Goal: Information Seeking & Learning: Check status

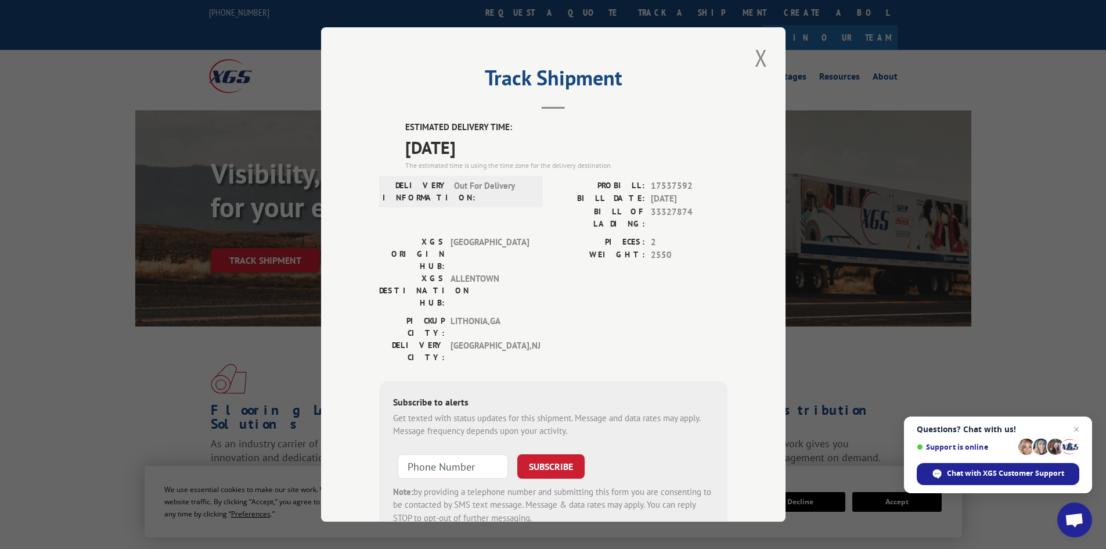
scroll to position [58, 0]
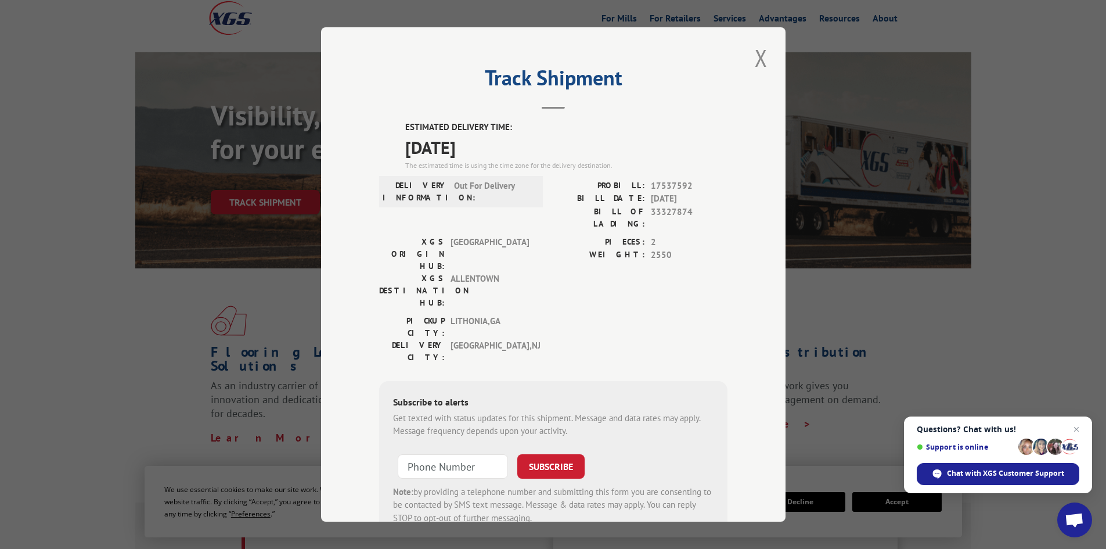
click at [688, 179] on span "17537592" at bounding box center [689, 185] width 77 height 13
click at [672, 185] on span "17537592" at bounding box center [689, 185] width 77 height 13
copy span "17537592"
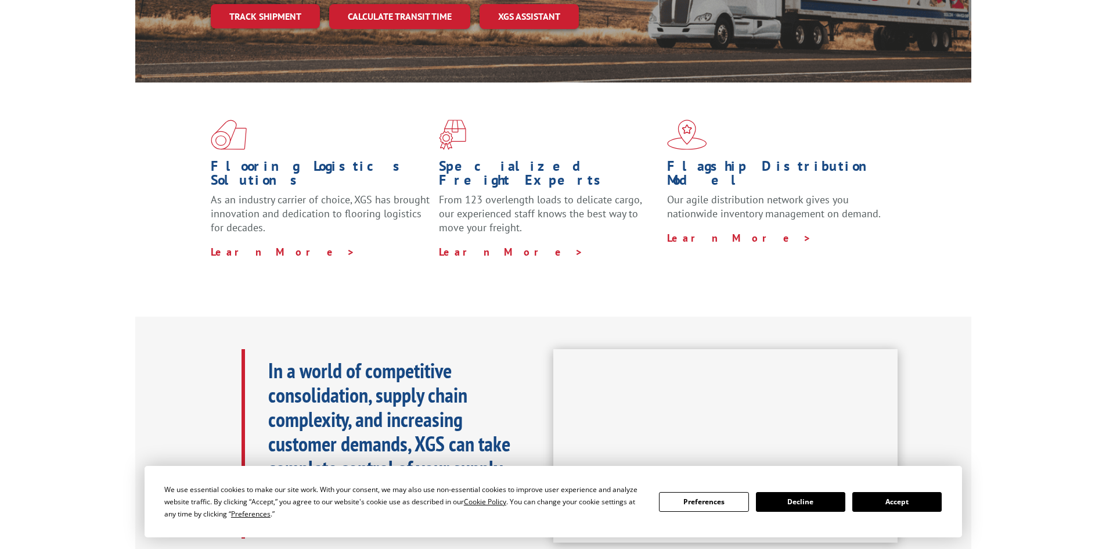
scroll to position [58, 0]
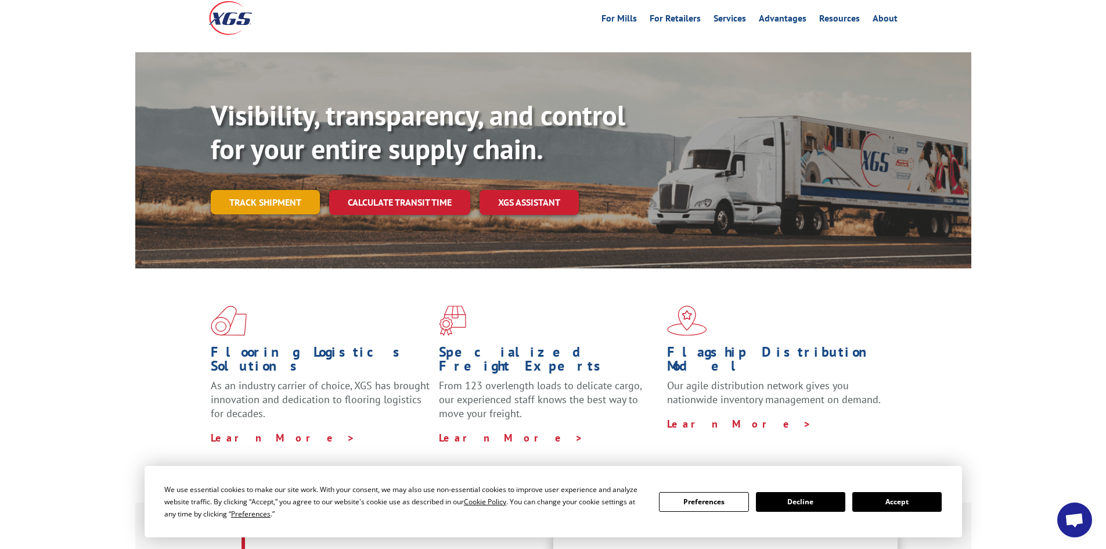
click at [246, 190] on link "Track shipment" at bounding box center [265, 202] width 109 height 24
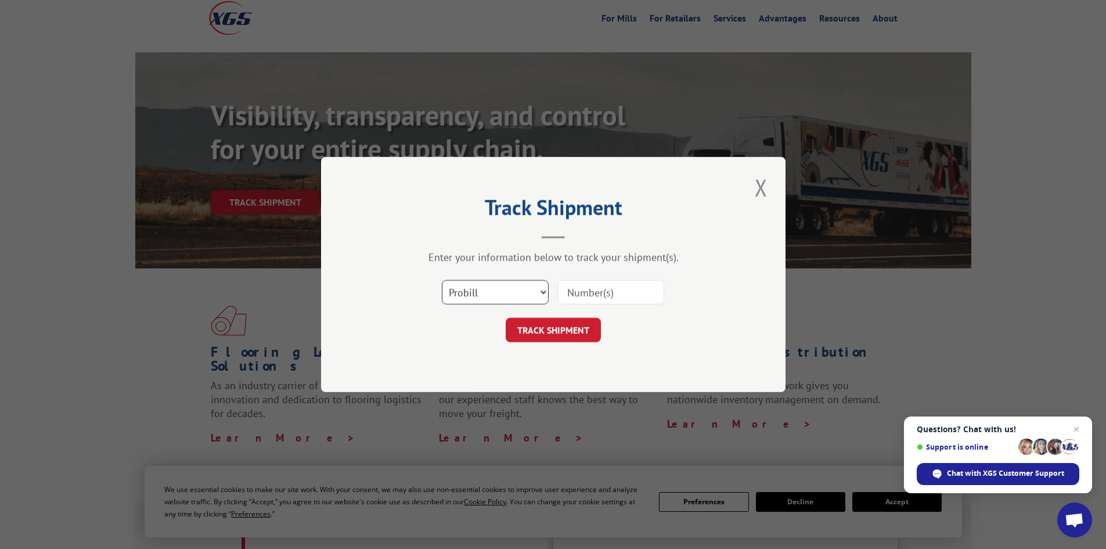
click at [539, 291] on select "Select category... Probill BOL PO" at bounding box center [495, 292] width 107 height 24
click at [594, 297] on input at bounding box center [610, 292] width 107 height 24
paste input "17537592"
type input "17537592"
click at [571, 328] on button "TRACK SHIPMENT" at bounding box center [553, 330] width 95 height 24
